Goal: Complete application form

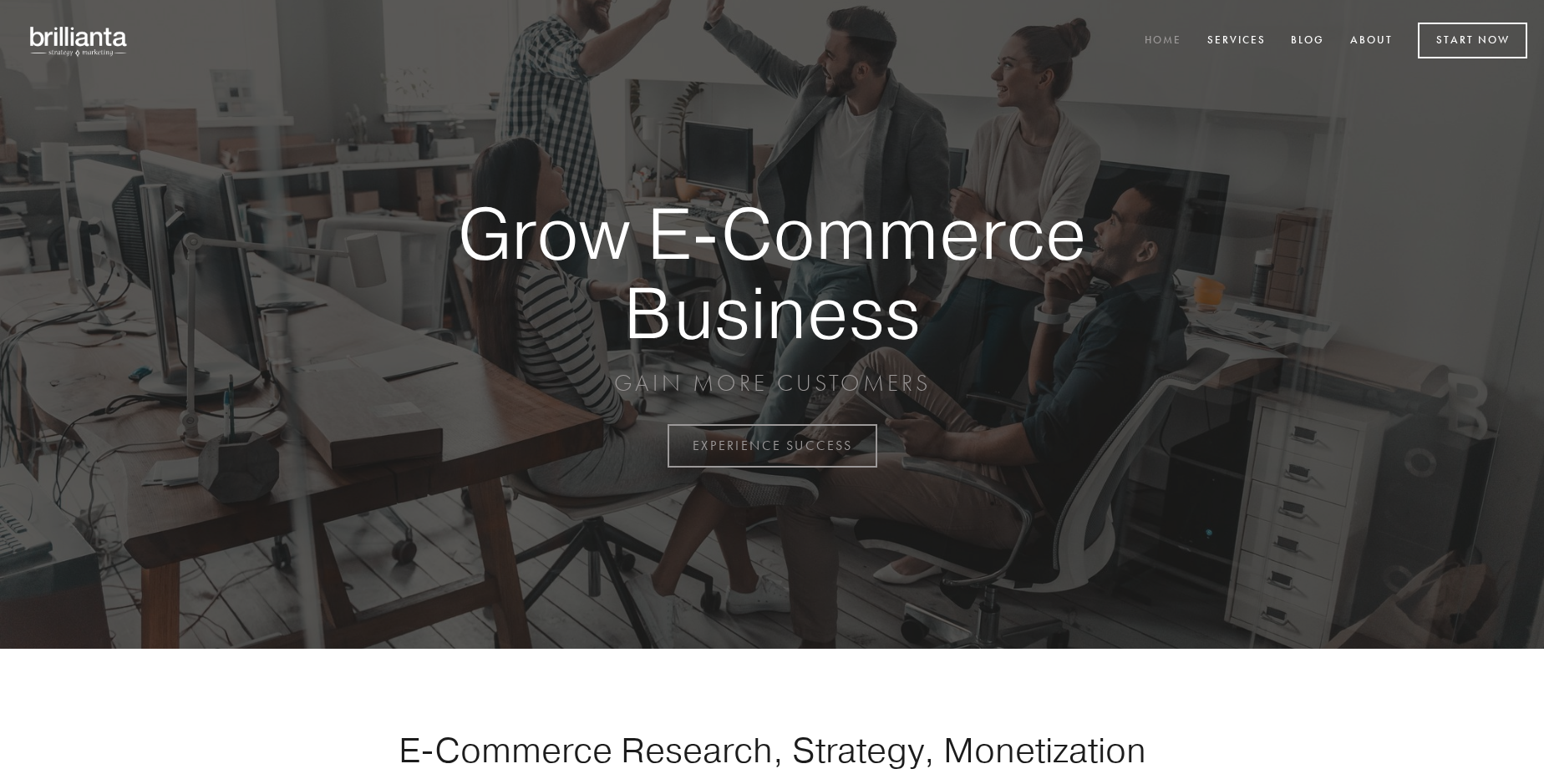
scroll to position [4377, 0]
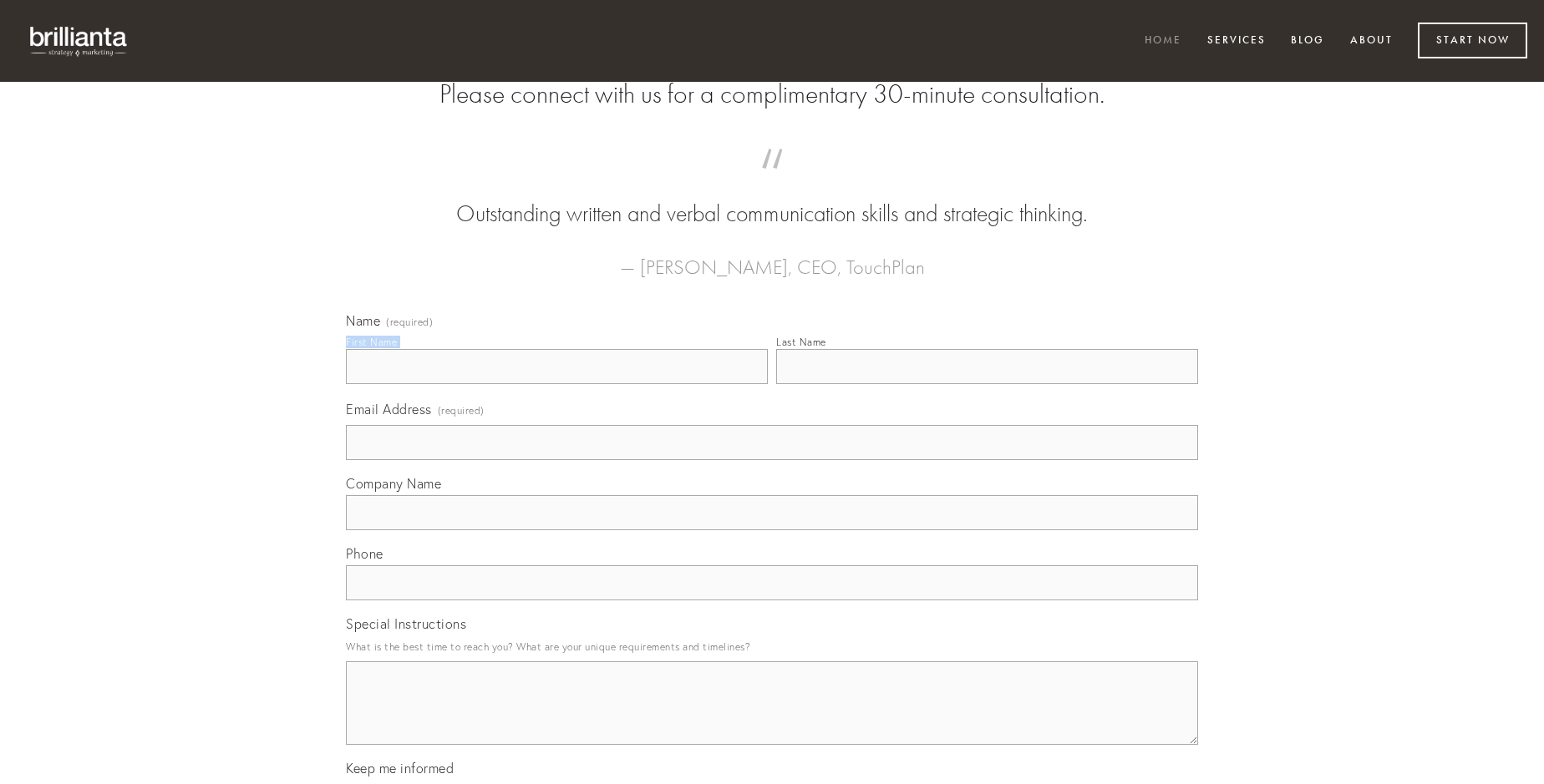
type input "[PERSON_NAME]"
click at [987, 384] on input "Last Name" at bounding box center [987, 367] width 422 height 35
type input "[PERSON_NAME]"
click at [772, 460] on input "Email Address (required)" at bounding box center [772, 442] width 852 height 35
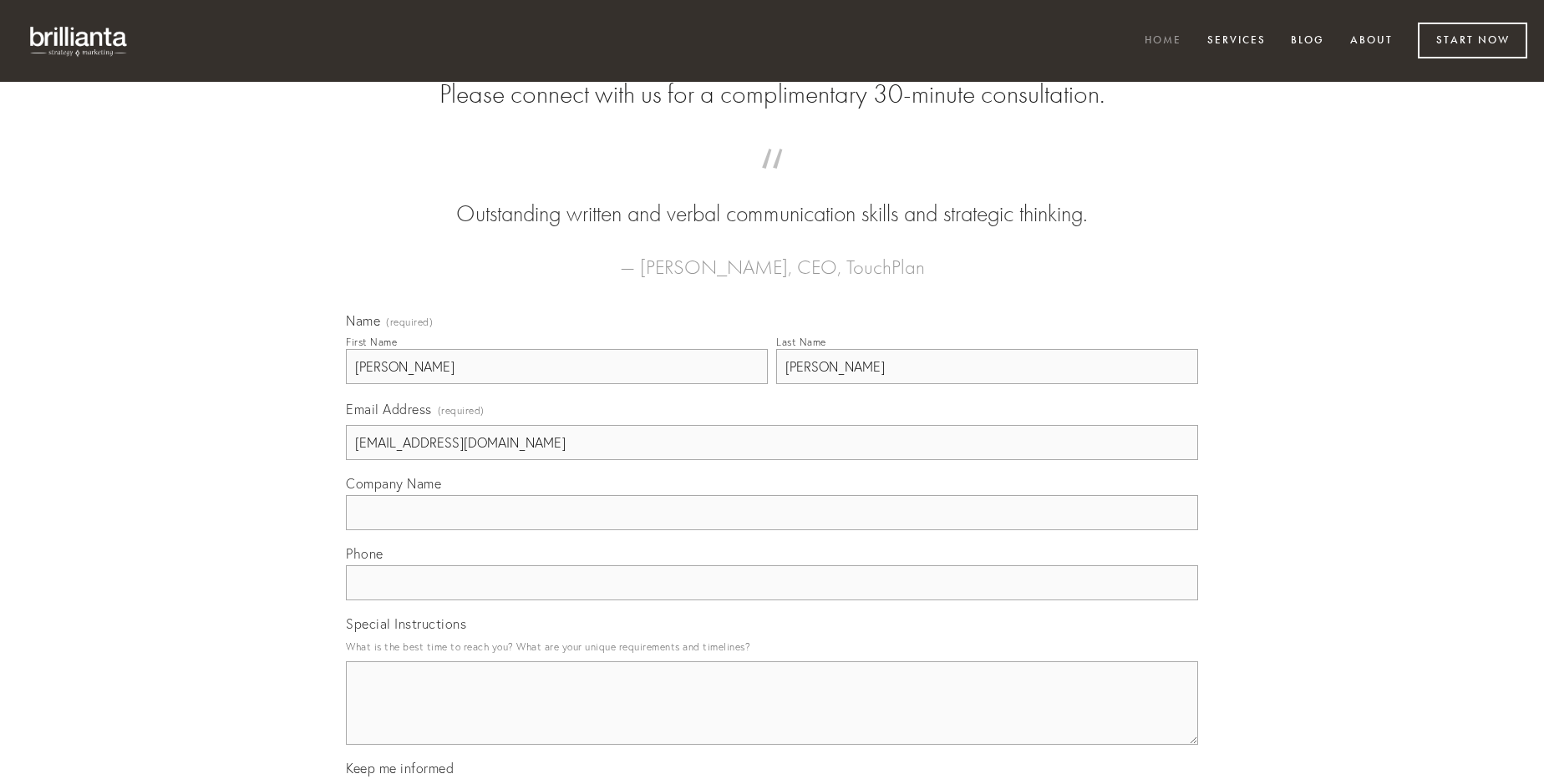
type input "[EMAIL_ADDRESS][DOMAIN_NAME]"
click at [772, 530] on input "Company Name" at bounding box center [772, 513] width 852 height 35
type input "casus"
click at [772, 600] on input "text" at bounding box center [772, 583] width 852 height 35
click at [772, 718] on textarea "Special Instructions" at bounding box center [772, 703] width 852 height 84
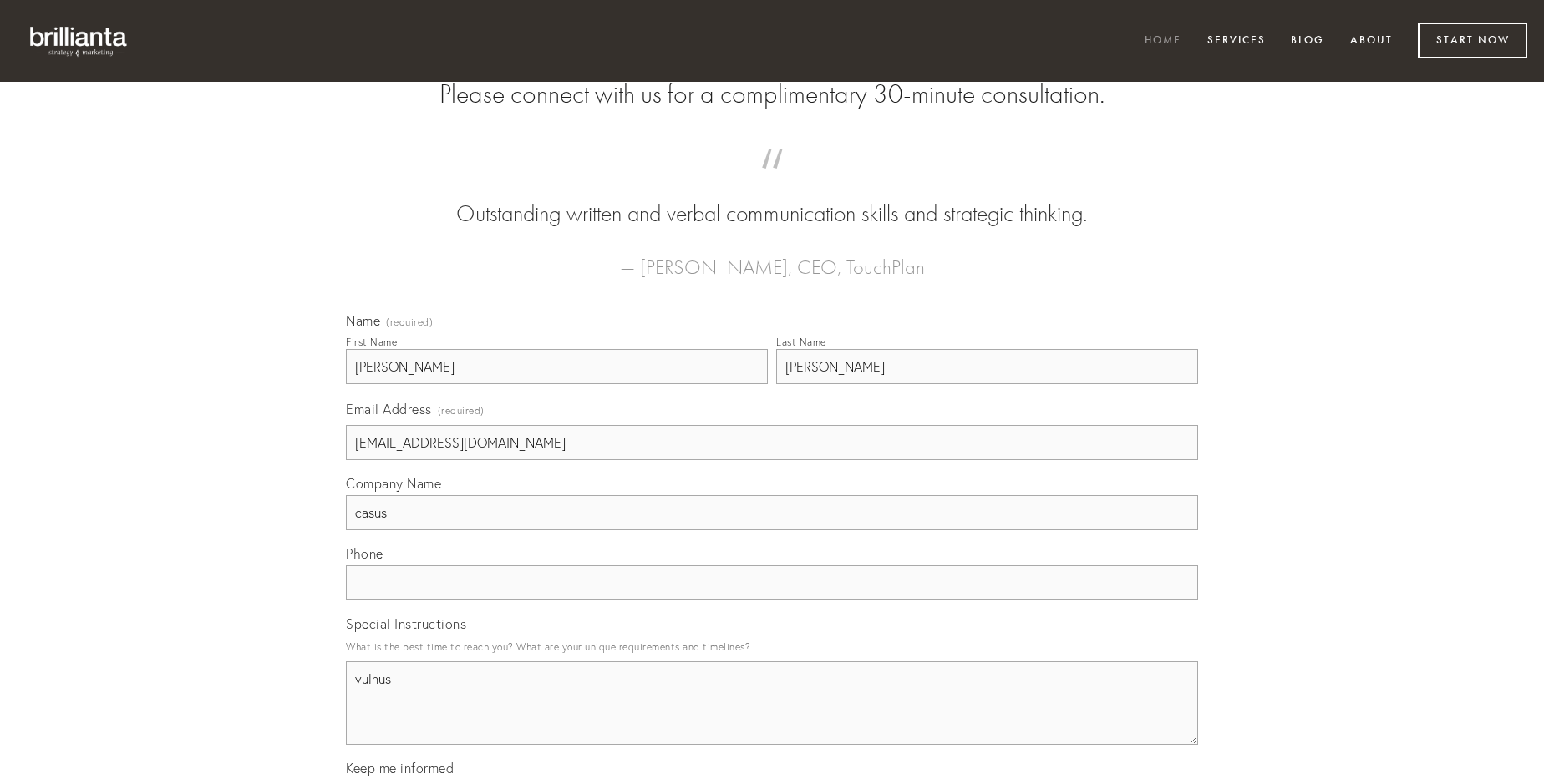
type textarea "vulnus"
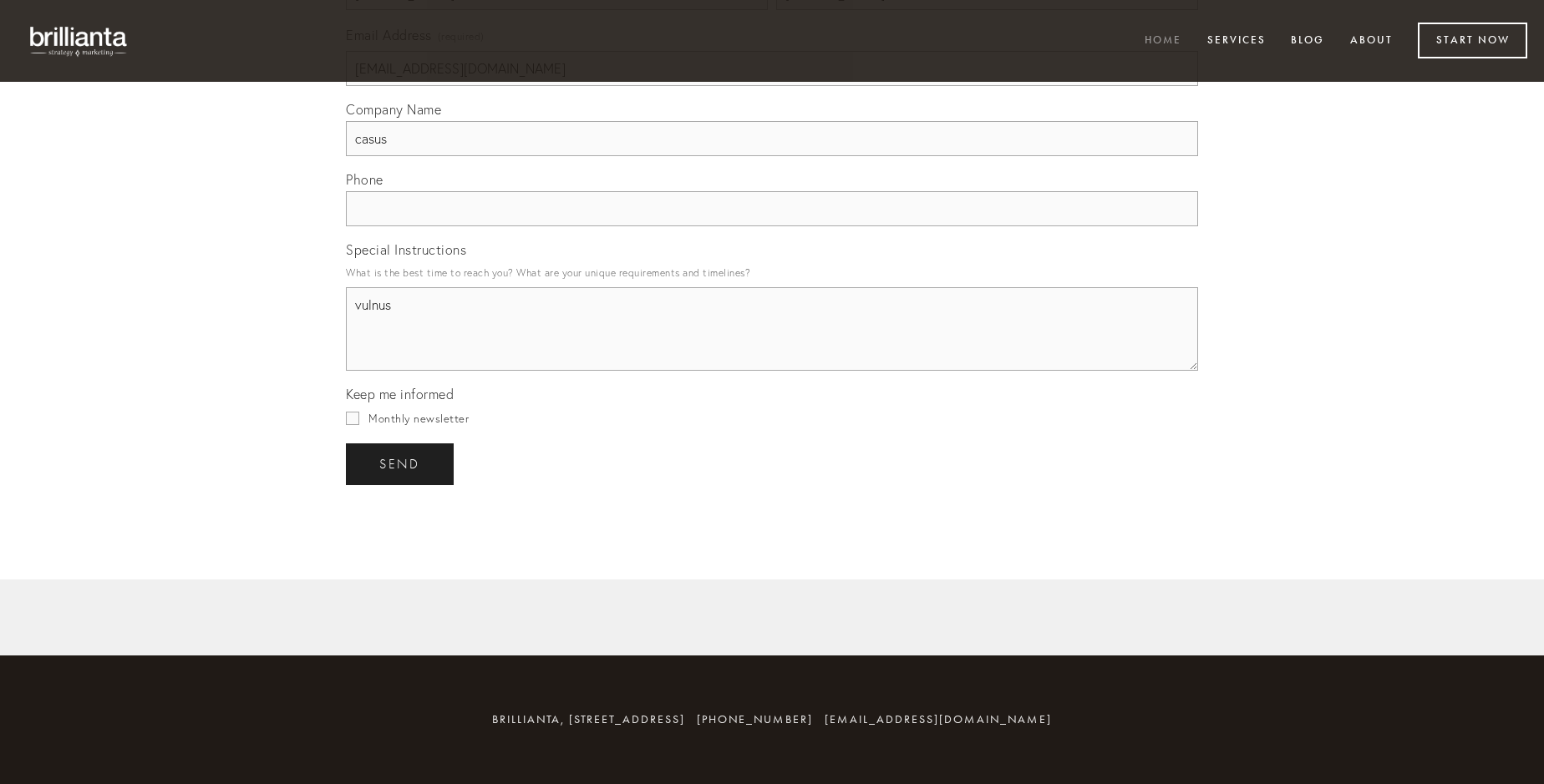
click at [401, 463] on span "send" at bounding box center [399, 464] width 41 height 15
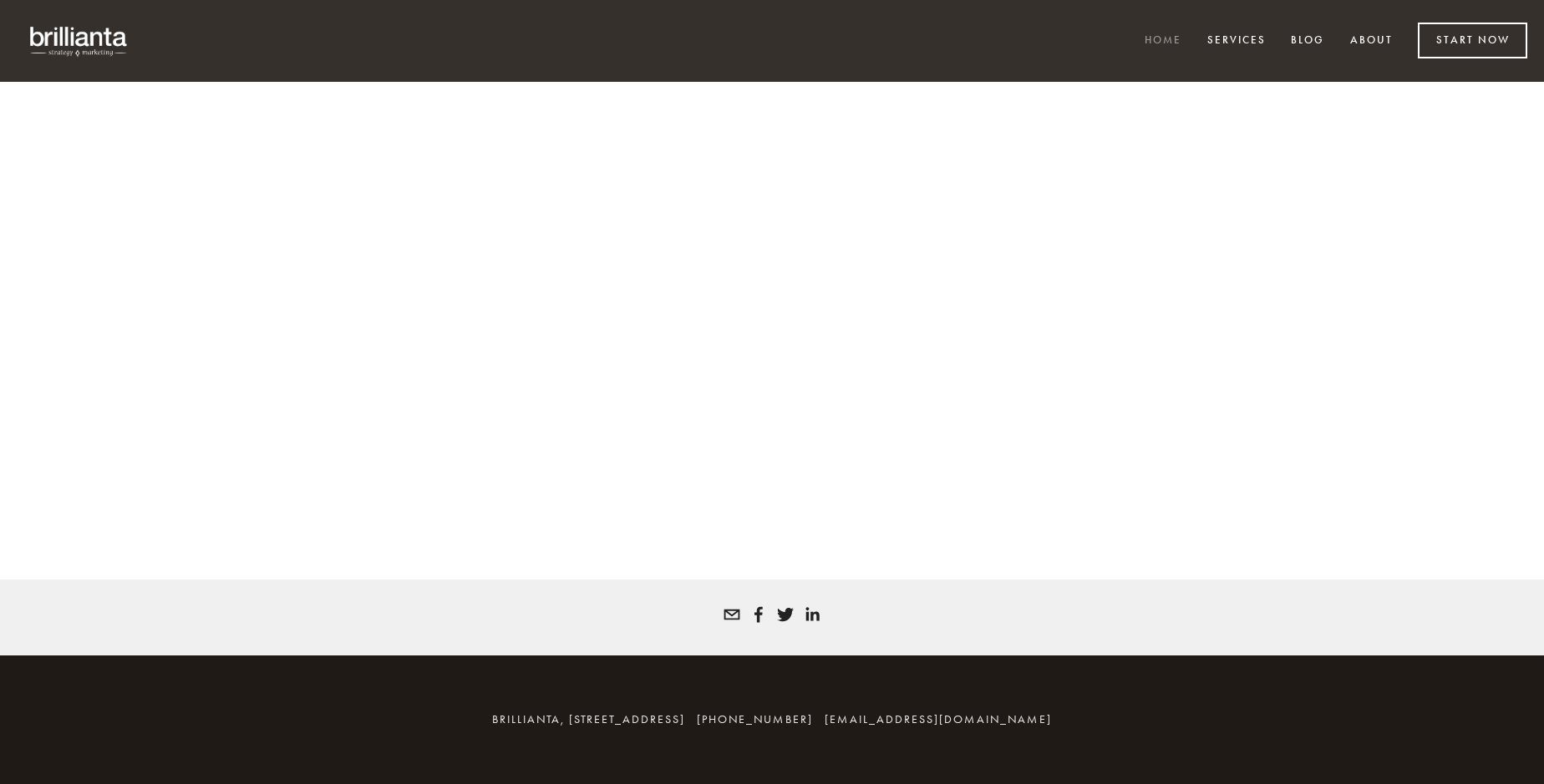
scroll to position [4355, 0]
